Goal: Obtain resource: Obtain resource

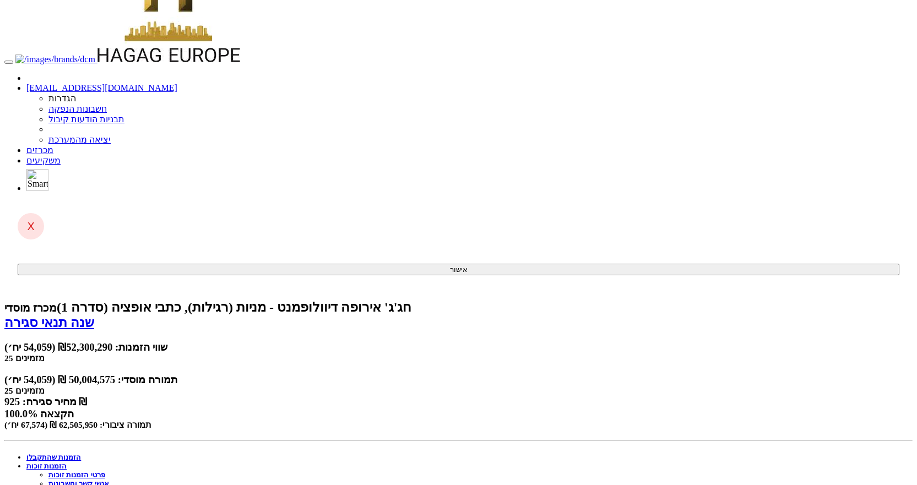
click at [53, 145] on link "מכרזים" at bounding box center [39, 149] width 27 height 9
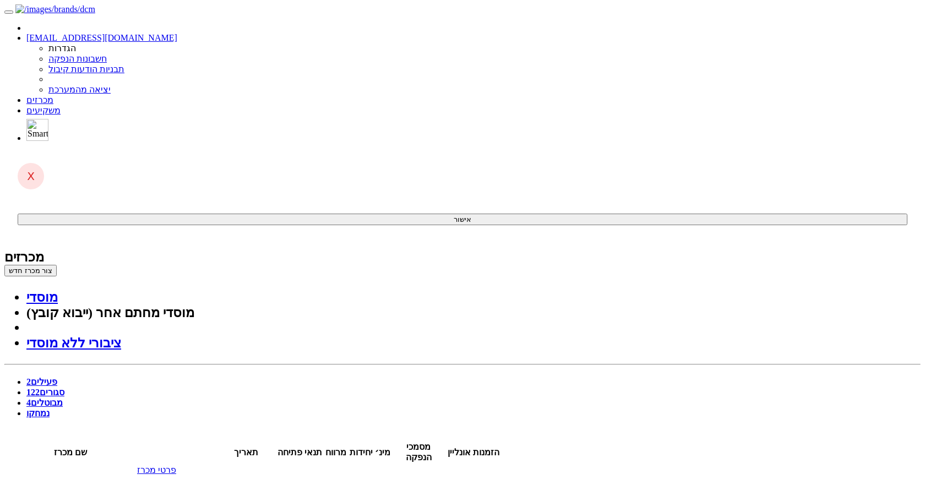
click at [40, 388] on span "122" at bounding box center [32, 392] width 13 height 9
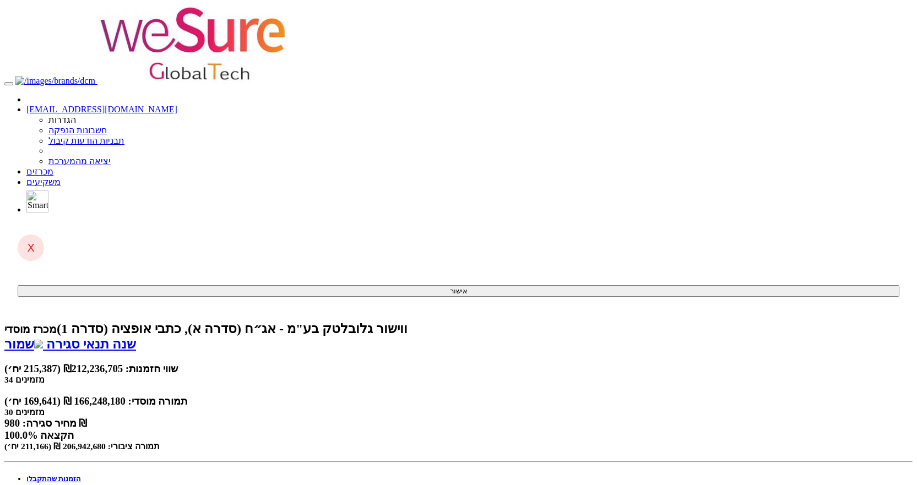
click at [83, 483] on link "פרטי הזמנות זוכות" at bounding box center [54, 487] width 57 height 8
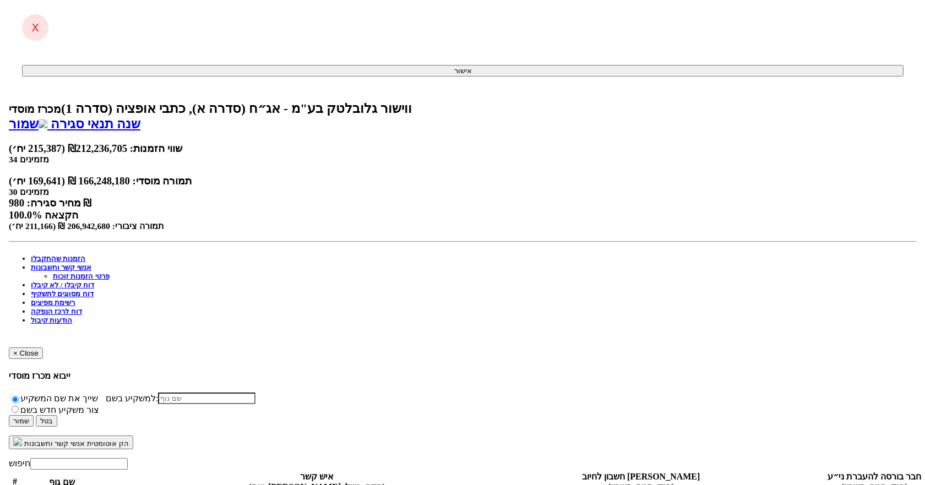
scroll to position [330, 0]
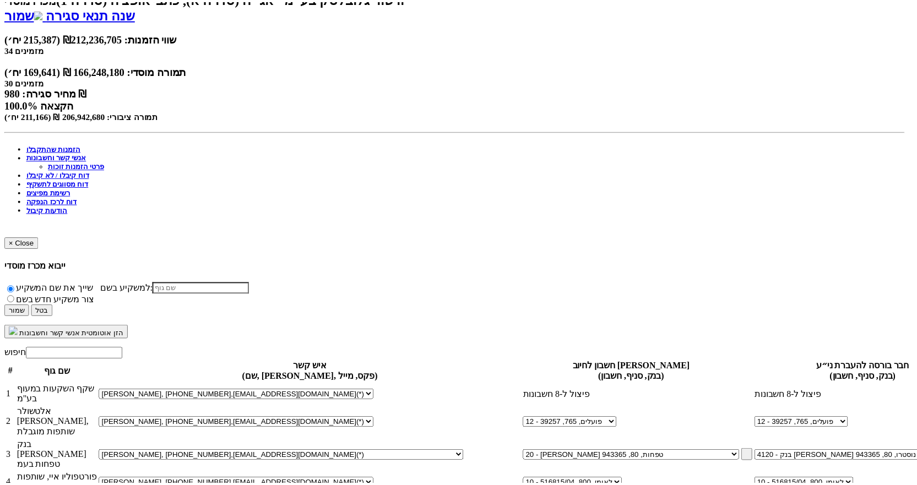
scroll to position [798, 0]
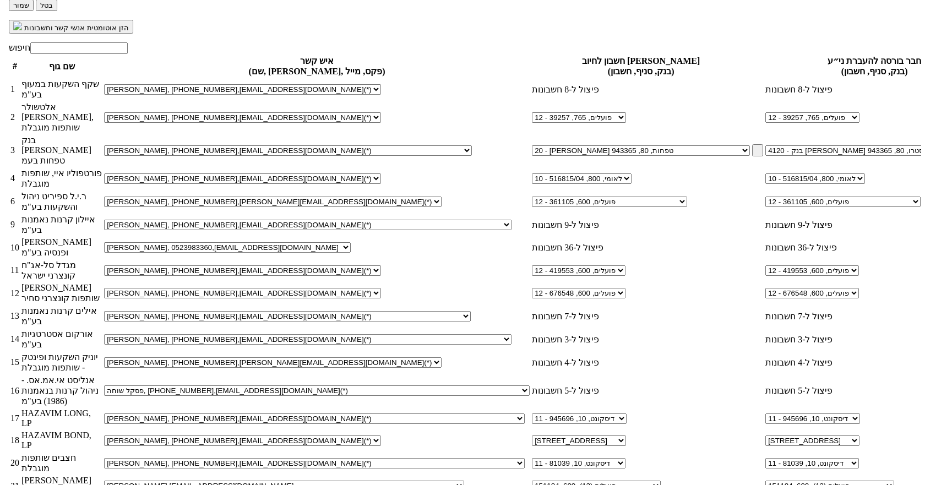
scroll to position [661, 0]
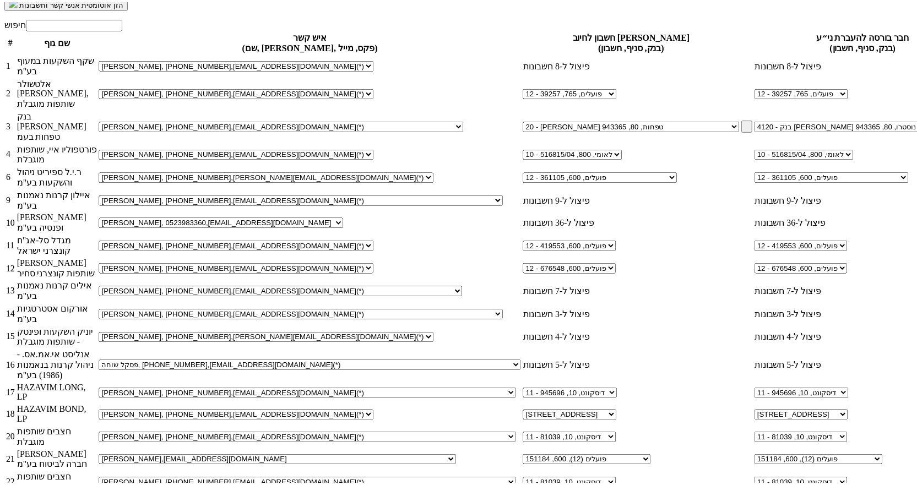
scroll to position [0, 0]
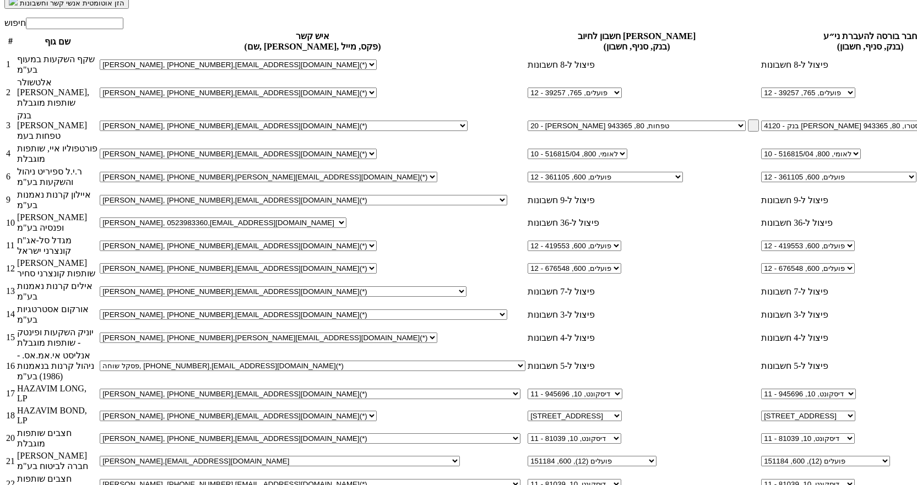
click at [843, 74] on body "yifath@dcm.co.il הגדרות חשבונות הנפקה תבניות הודעות קיבול" at bounding box center [458, 54] width 908 height 1420
